Goal: Task Accomplishment & Management: Manage account settings

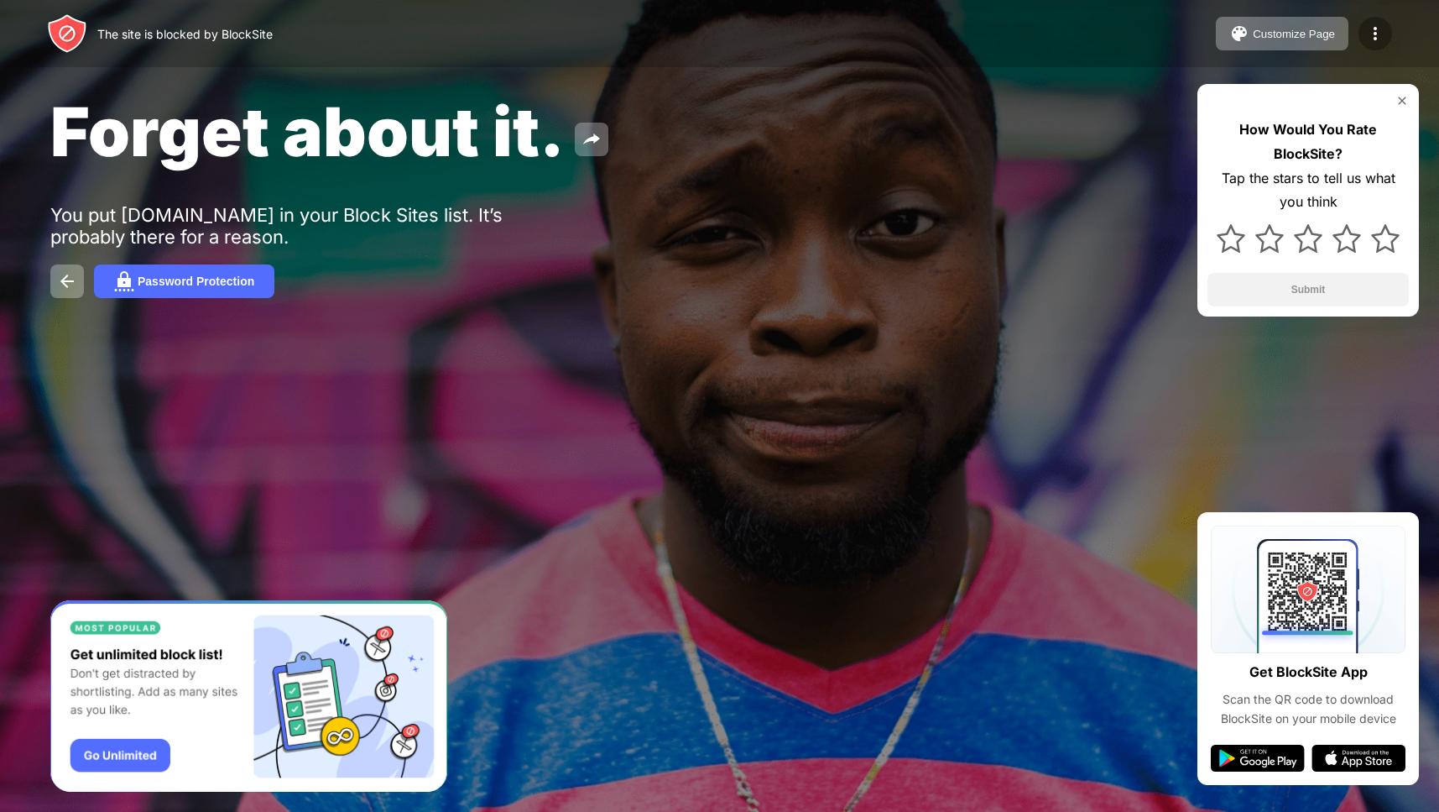
click at [1370, 31] on img at bounding box center [1375, 33] width 20 height 20
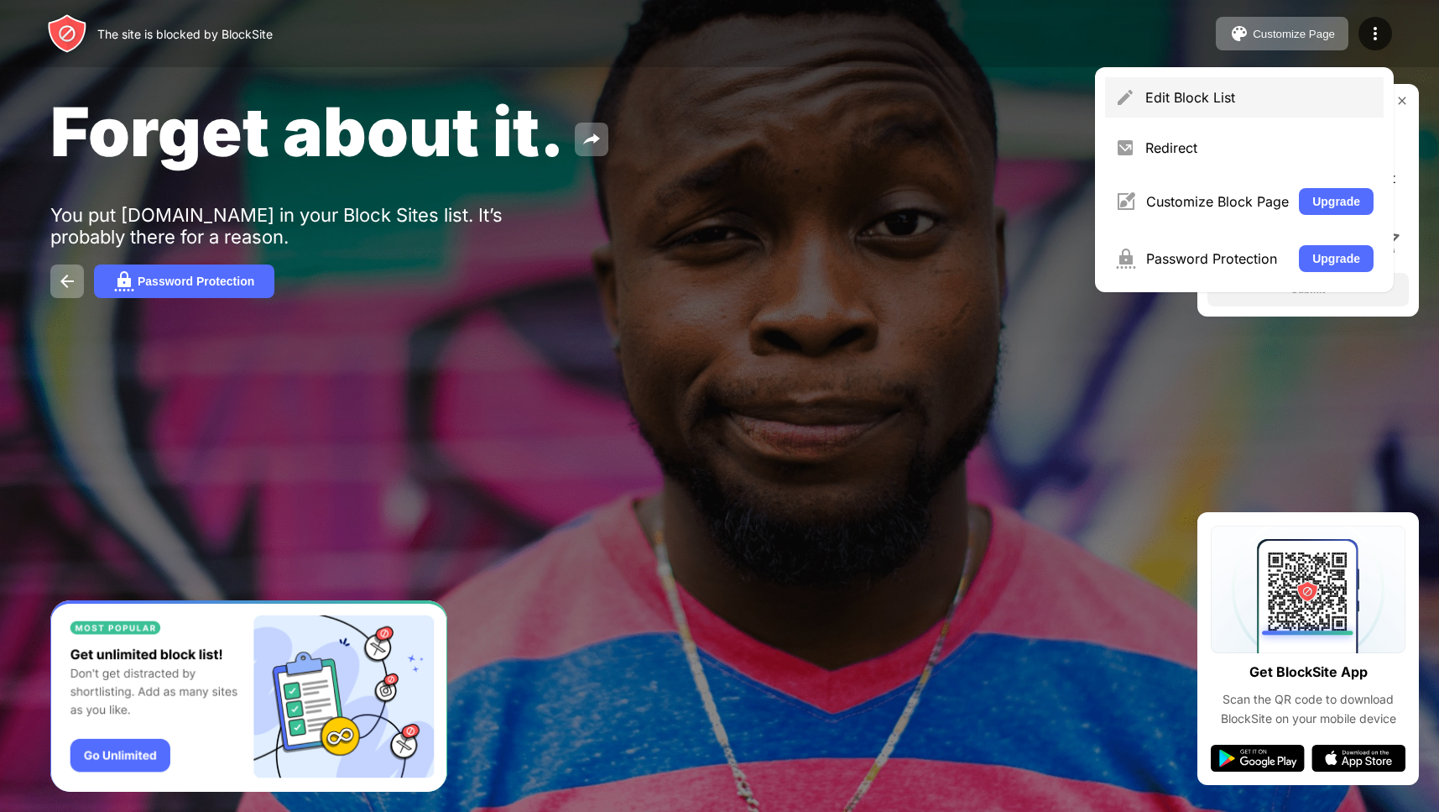
click at [1197, 94] on div "Edit Block List" at bounding box center [1260, 97] width 228 height 17
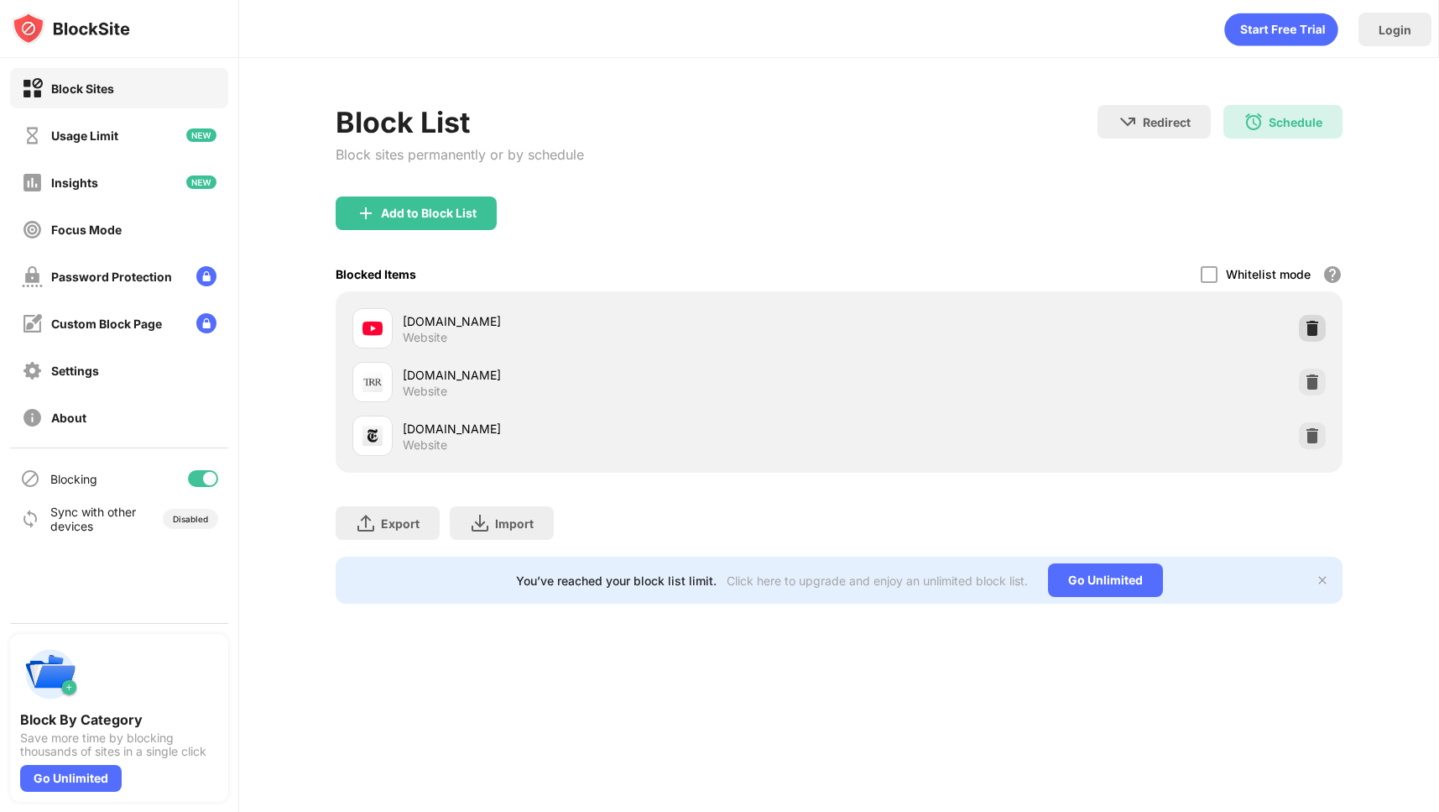
click at [1308, 320] on img at bounding box center [1312, 328] width 17 height 17
